Goal: Navigation & Orientation: Understand site structure

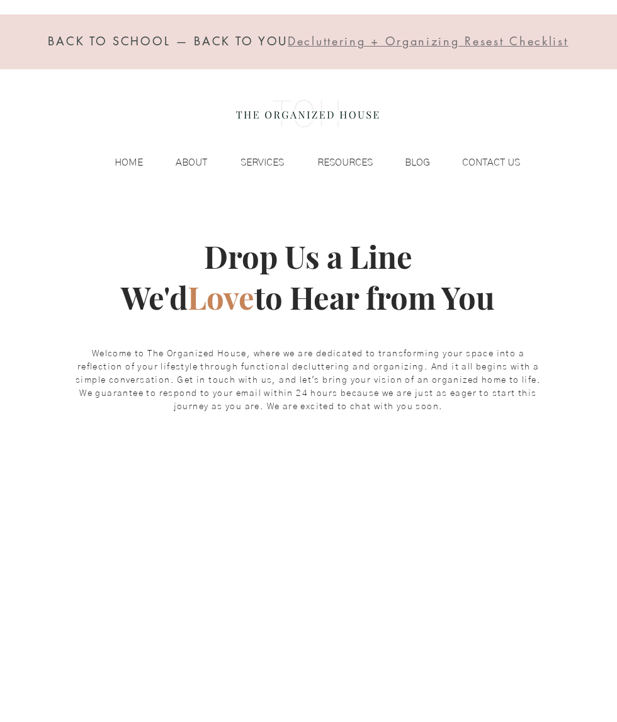
click at [132, 164] on p "HOME" at bounding box center [128, 162] width 41 height 19
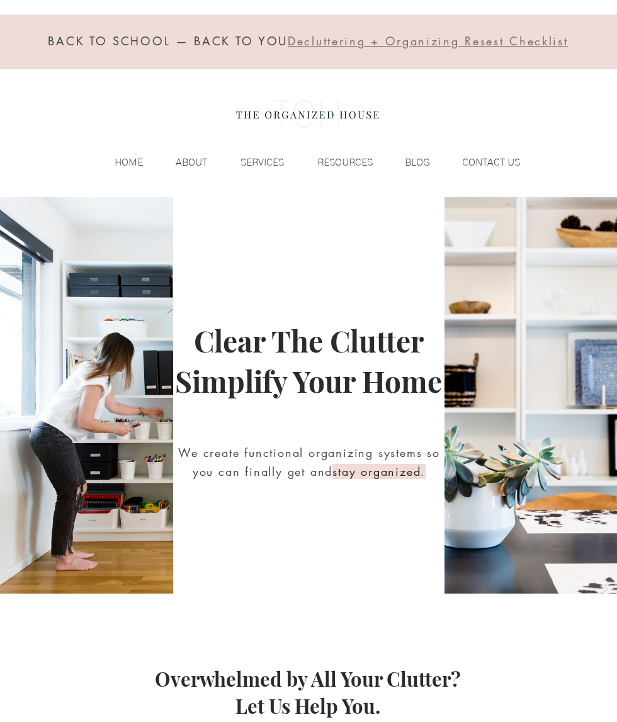
click at [194, 168] on p "ABOUT" at bounding box center [191, 162] width 44 height 19
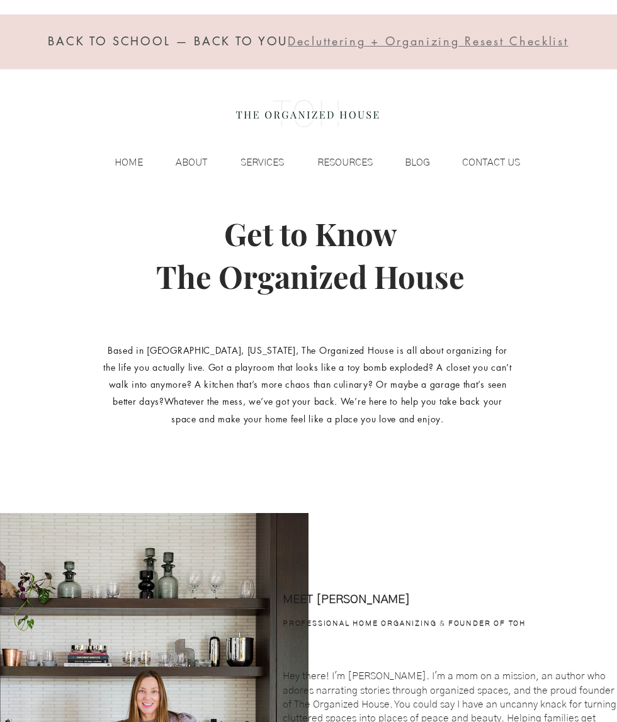
click at [261, 168] on p "SERVICES" at bounding box center [262, 162] width 56 height 19
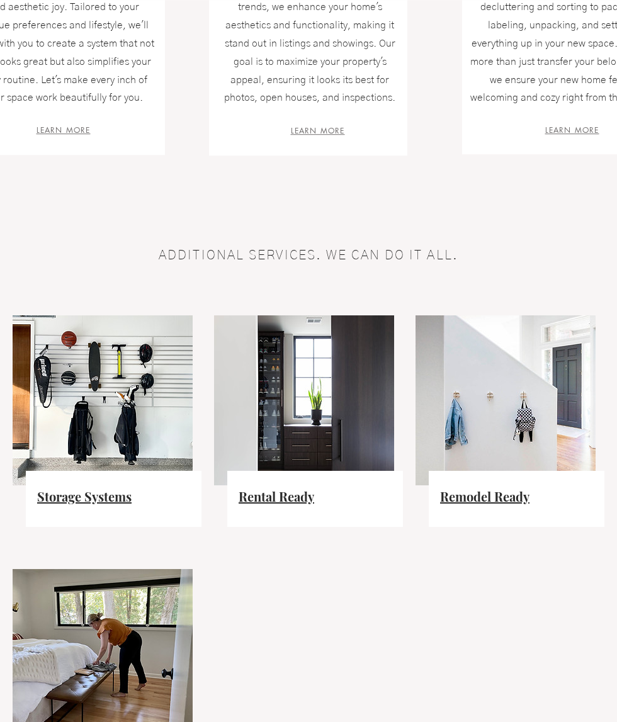
scroll to position [633, 0]
